Goal: Find specific page/section: Find specific page/section

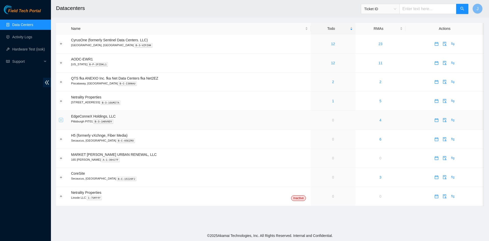
click at [62, 121] on button "Expand row" at bounding box center [61, 120] width 4 height 4
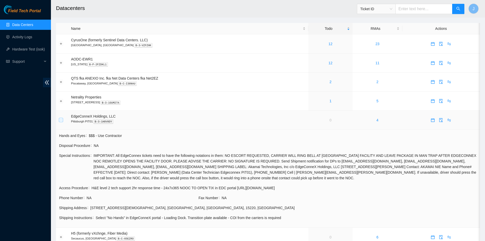
click at [62, 121] on button "Collapse row" at bounding box center [61, 120] width 4 height 4
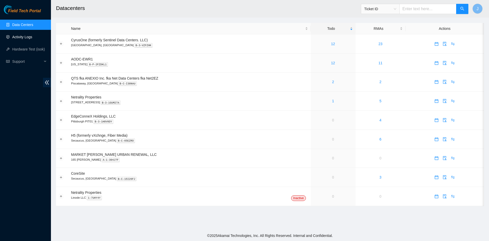
click at [16, 37] on link "Activity Logs" at bounding box center [22, 37] width 20 height 4
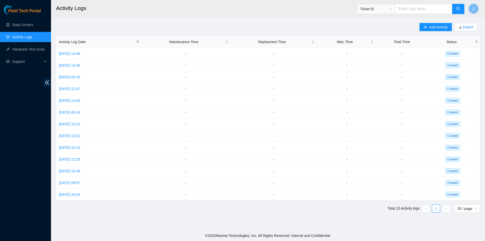
drag, startPoint x: 648, startPoint y: -38, endPoint x: 770, endPoint y: -52, distance: 122.6
click at [485, 0] on html "Field Tech Portal Data Centers Activity Logs Hardware Test (isok) Support Activ…" at bounding box center [242, 120] width 485 height 241
